Goal: Find specific page/section: Locate a particular part of the current website

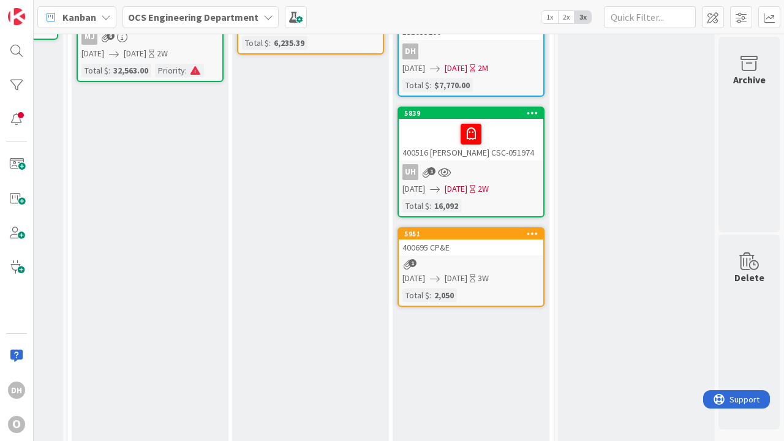
scroll to position [0, 1450]
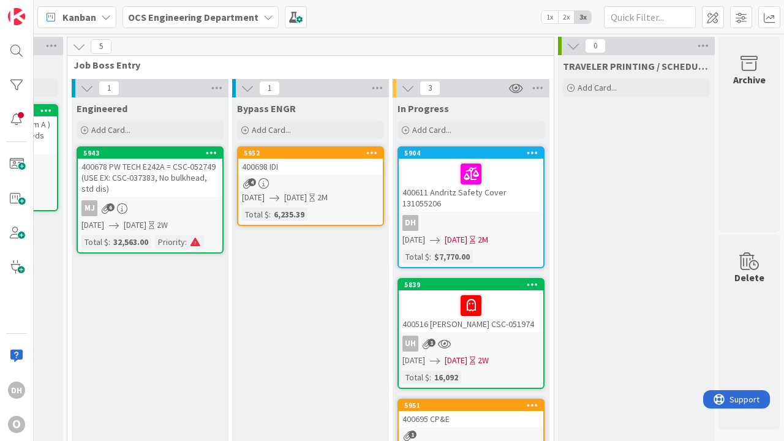
click at [397, 220] on div "5904 400611 Andritz Safety Cover 131055206 DH [DATE] [DATE] 2M Total $ : $7,770…" at bounding box center [470, 207] width 147 height 122
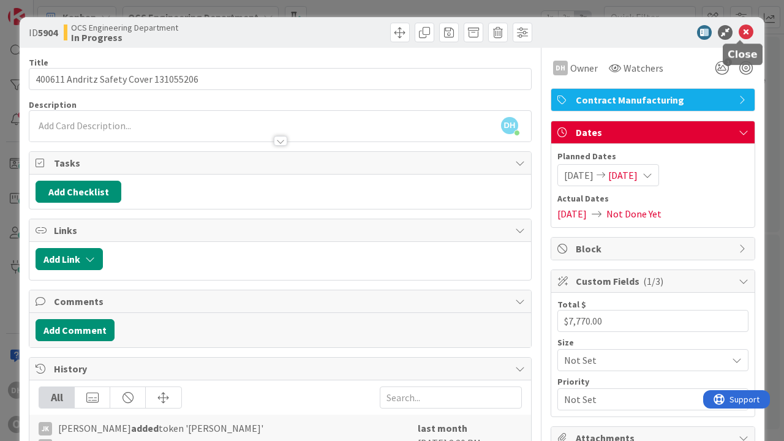
click at [740, 33] on icon at bounding box center [746, 32] width 15 height 15
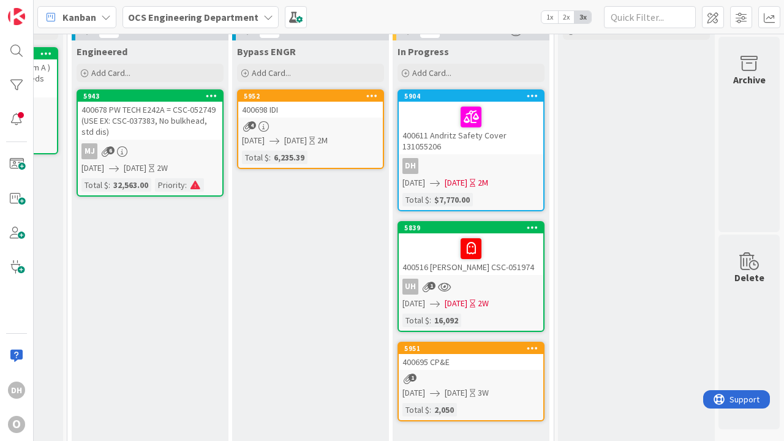
scroll to position [0, 1450]
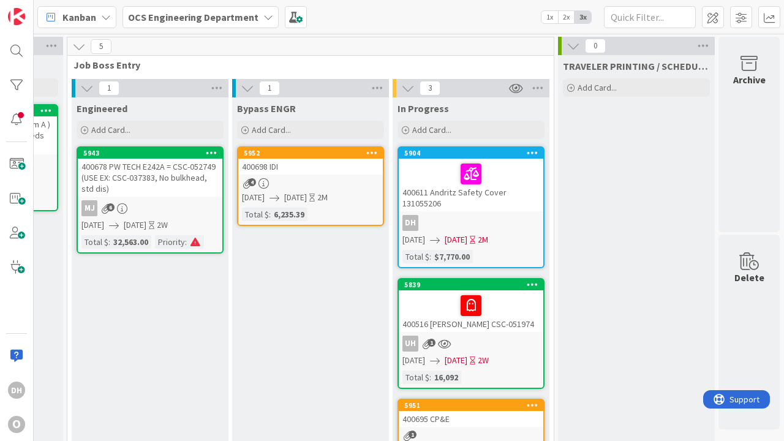
click at [290, 175] on div "5952 400698 IDI 4 [DATE] [DATE] 2M Total $ : 6,235.39" at bounding box center [310, 186] width 147 height 80
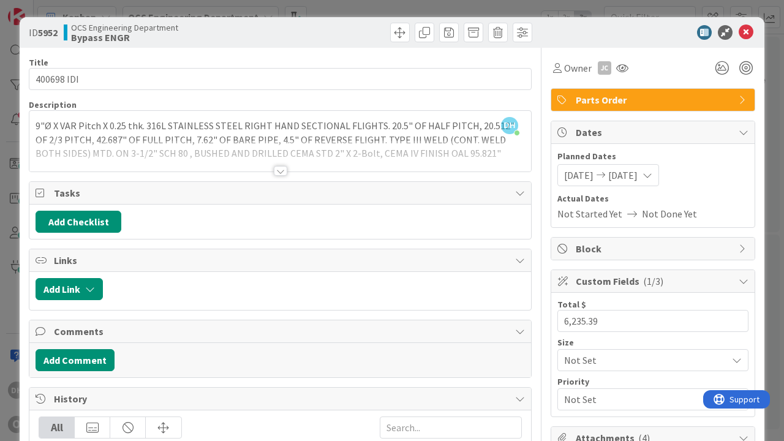
click at [279, 172] on div at bounding box center [280, 171] width 13 height 10
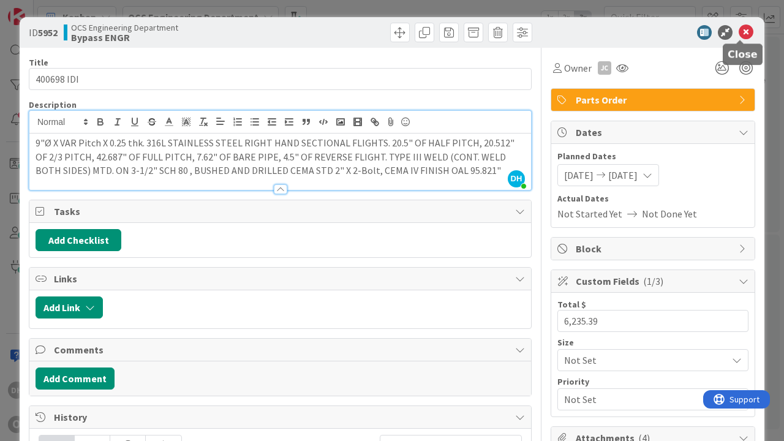
click at [742, 29] on icon at bounding box center [746, 32] width 15 height 15
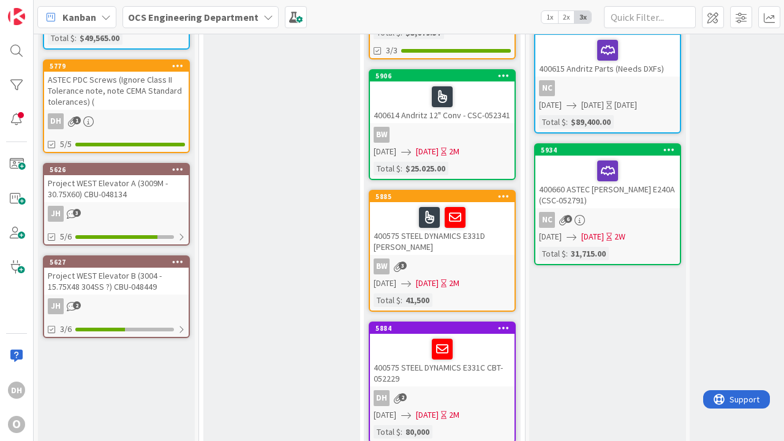
scroll to position [228, 0]
